Goal: Check status: Check status

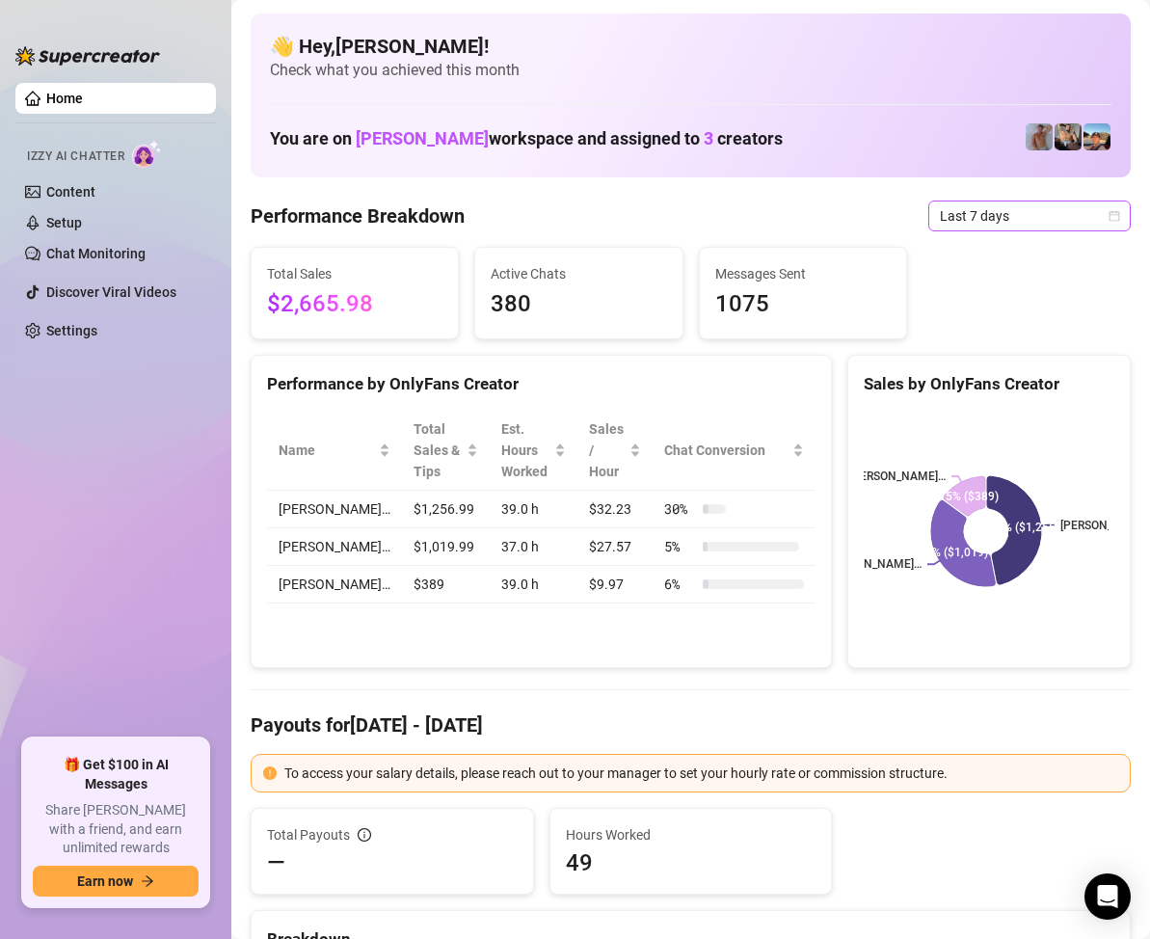
click at [1099, 226] on span "Last 7 days" at bounding box center [1029, 215] width 179 height 29
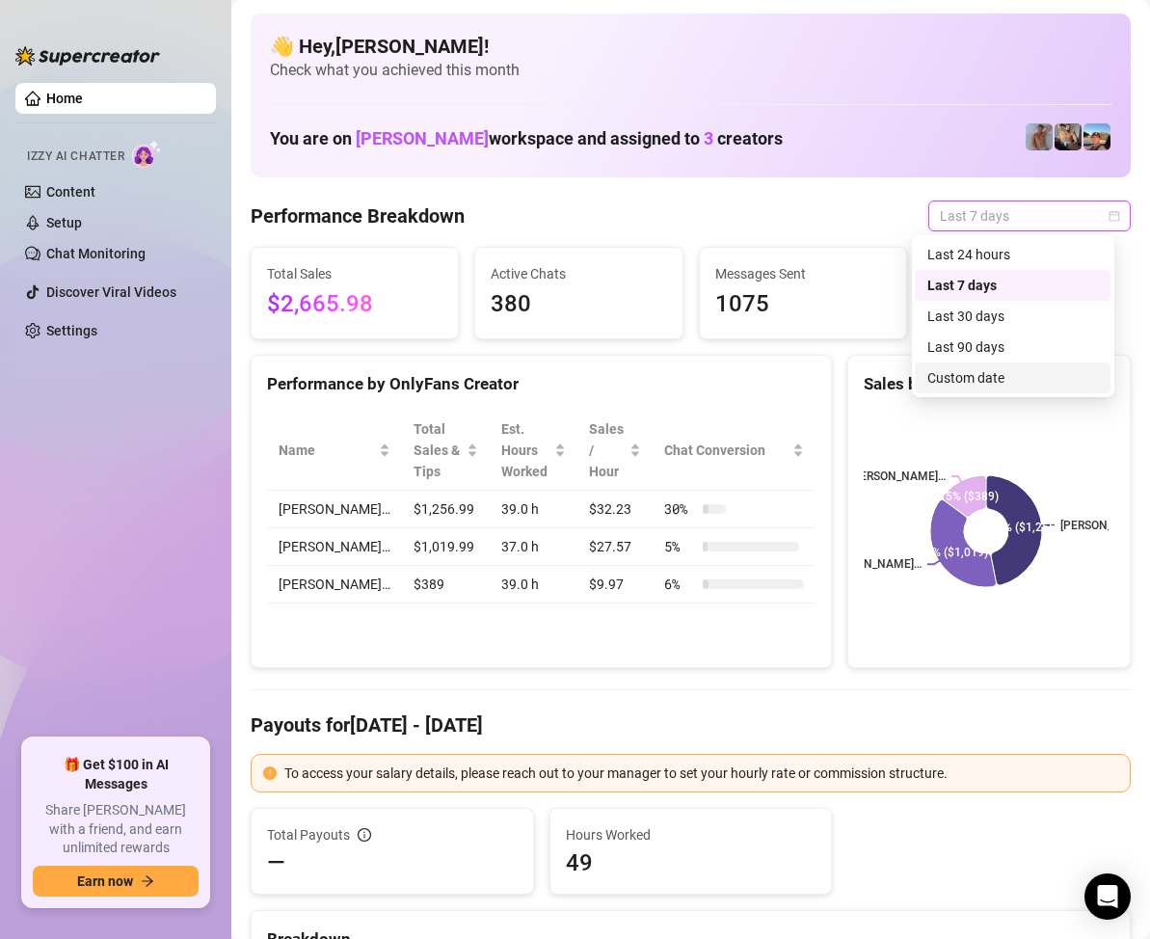
click at [981, 372] on div "Custom date" at bounding box center [1013, 377] width 172 height 21
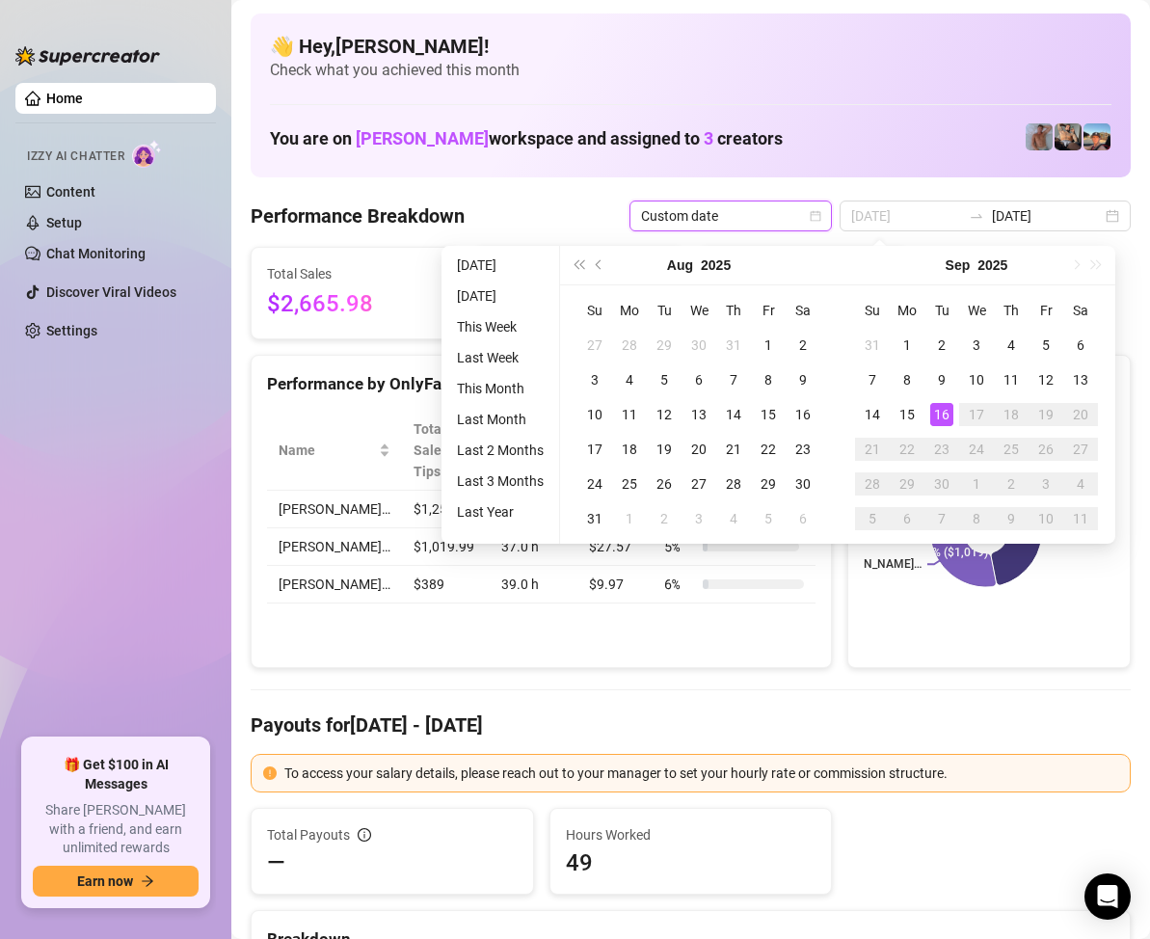
type input "[DATE]"
click at [945, 407] on div "16" at bounding box center [941, 414] width 23 height 23
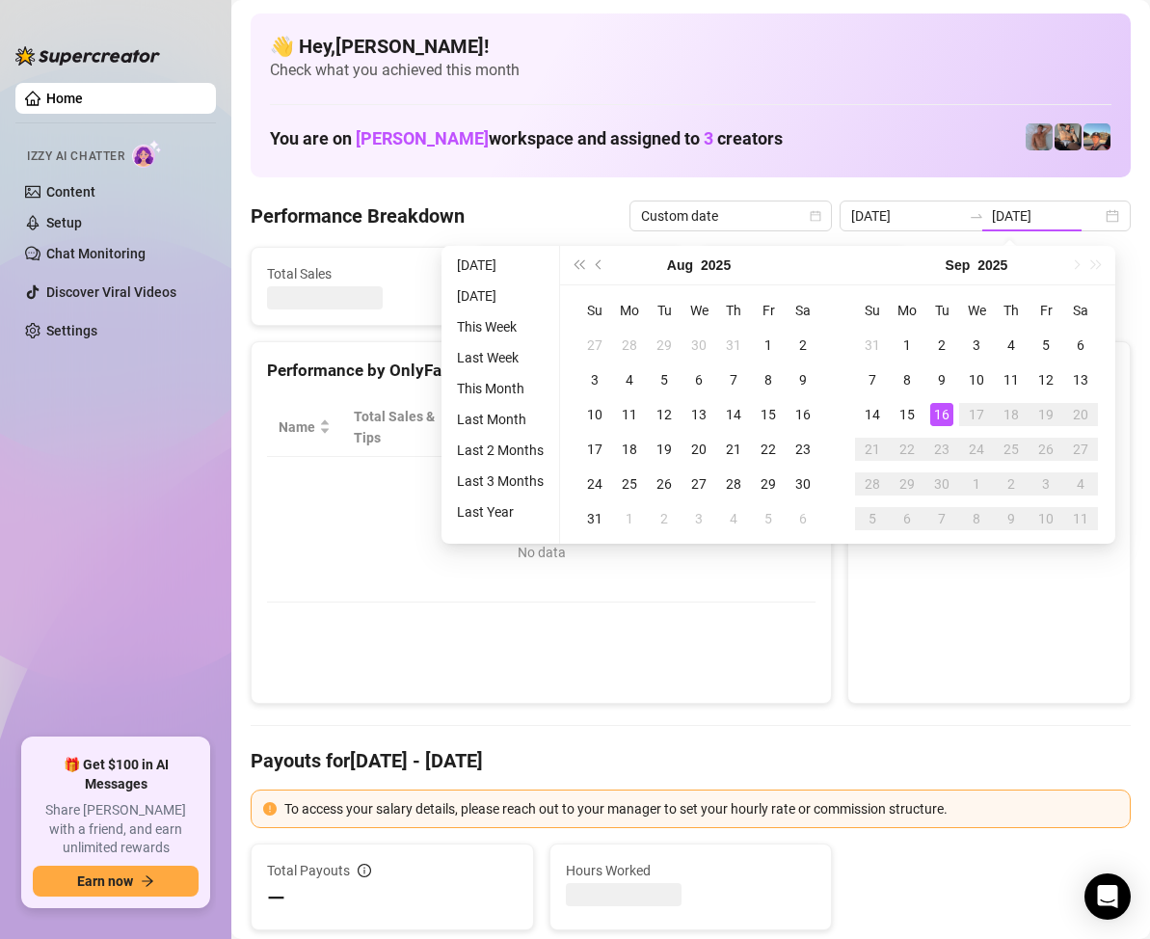
type input "[DATE]"
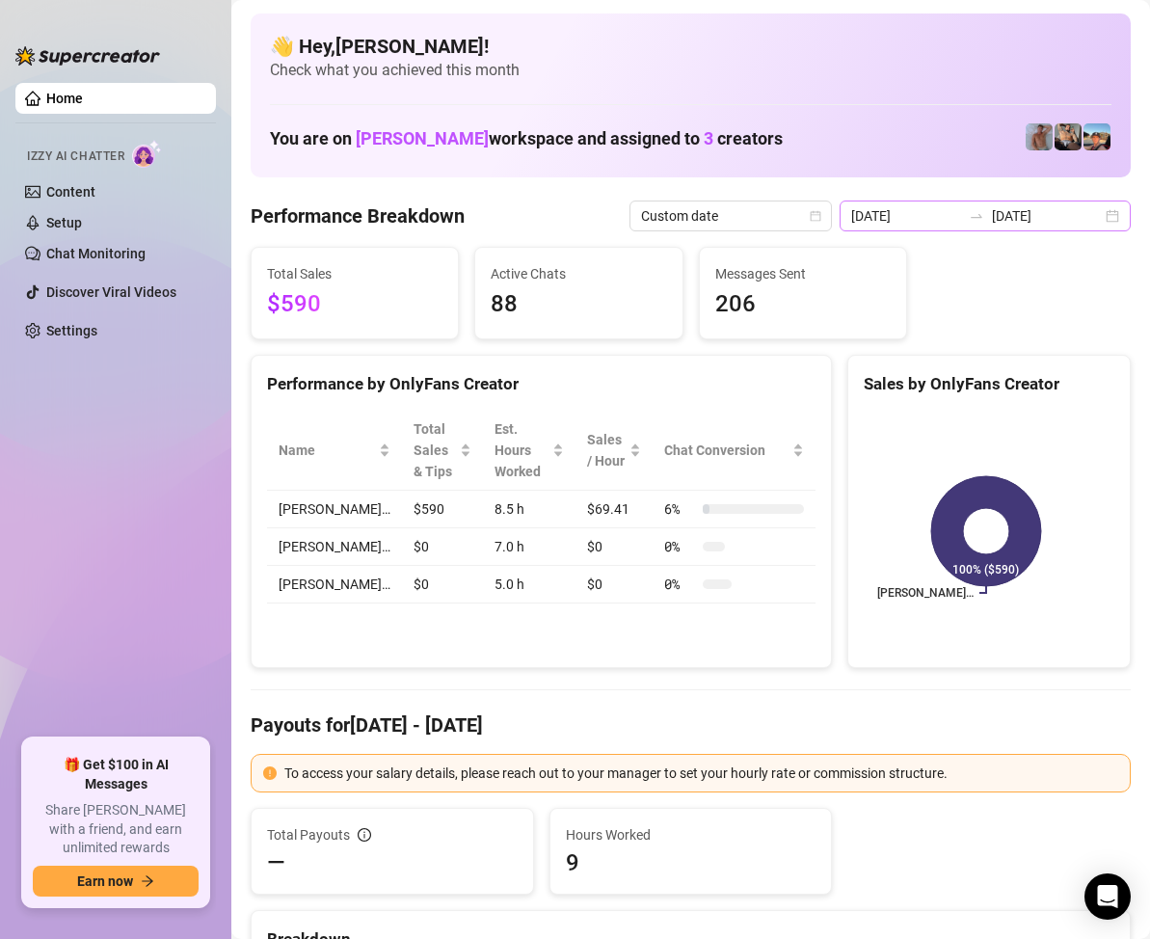
click at [1099, 217] on div "[DATE] [DATE]" at bounding box center [984, 215] width 291 height 31
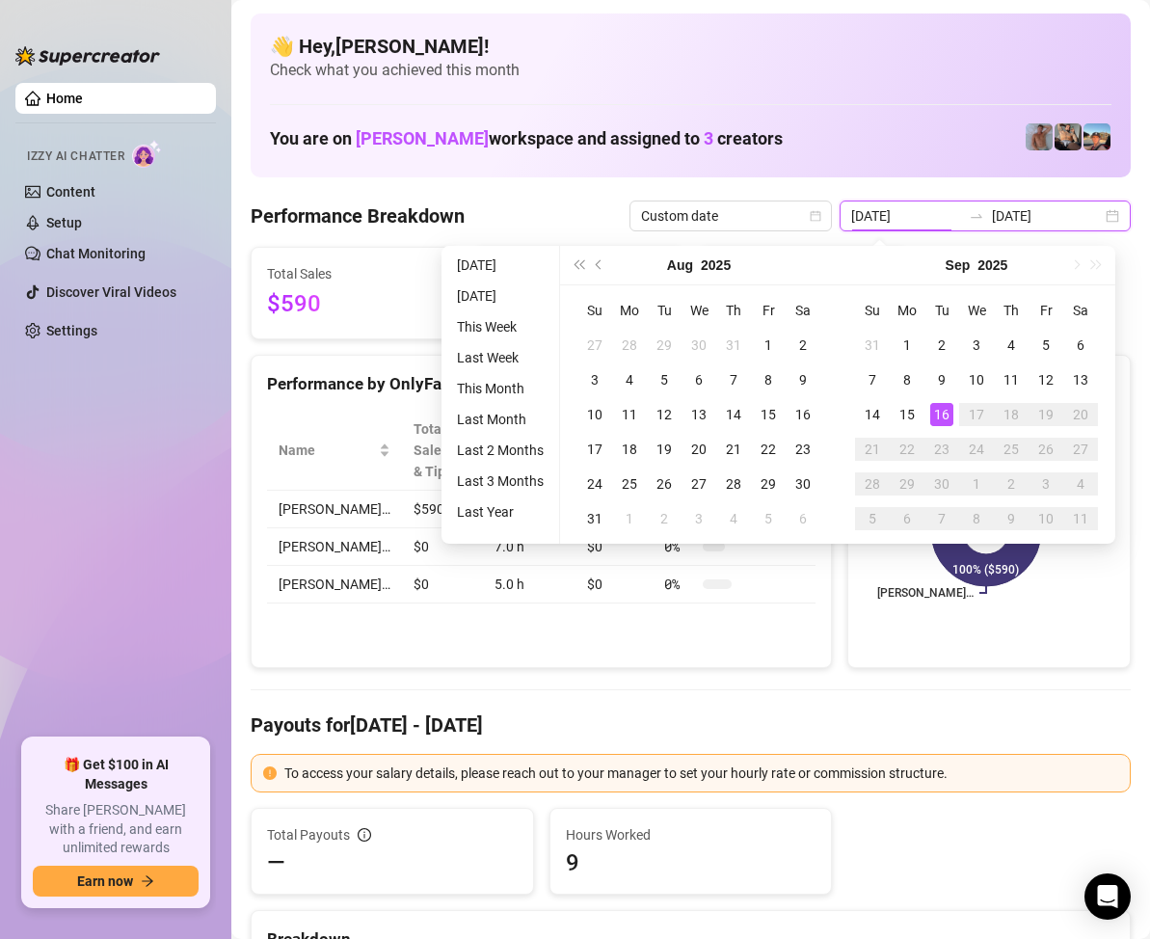
click at [1103, 211] on div "[DATE] [DATE]" at bounding box center [984, 215] width 291 height 31
type input "[DATE]"
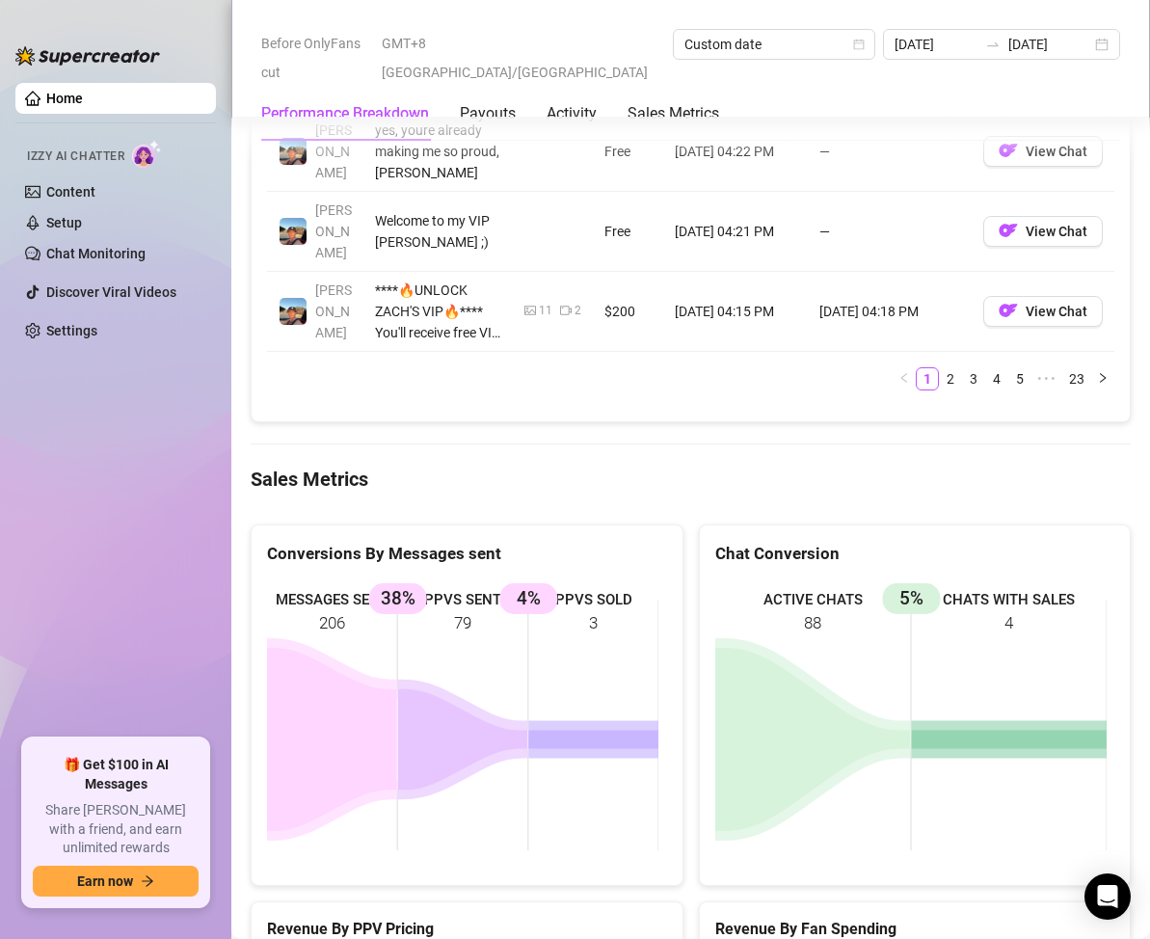
scroll to position [2313, 0]
